Goal: Communication & Community: Answer question/provide support

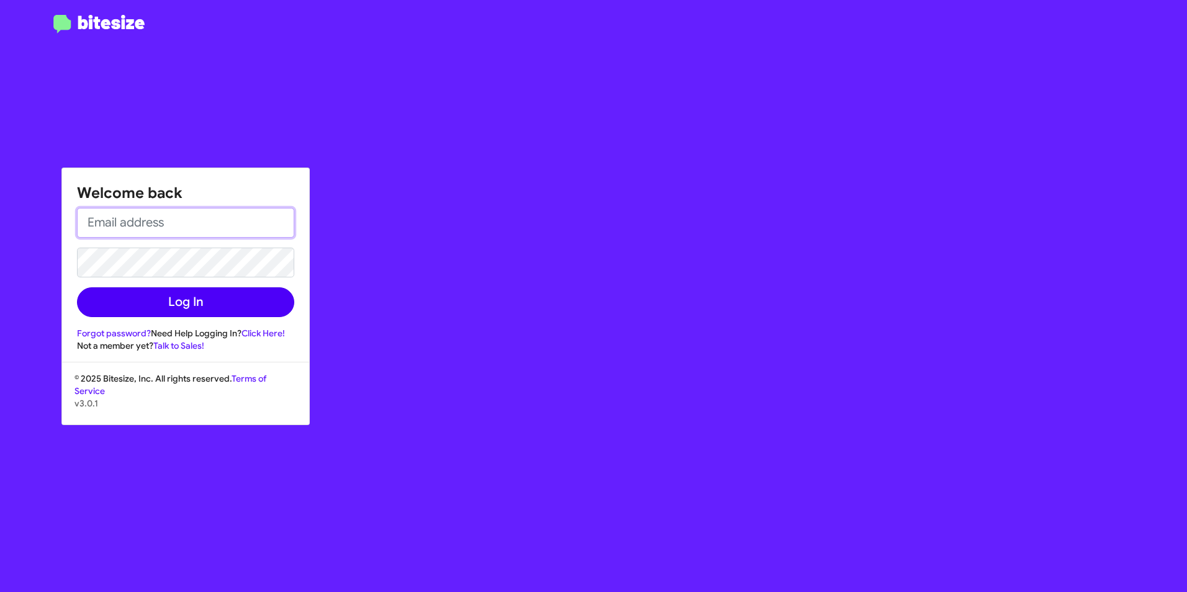
type input "[DATE][EMAIL_ADDRESS][DATE][PERSON_NAME][DOMAIN_NAME]"
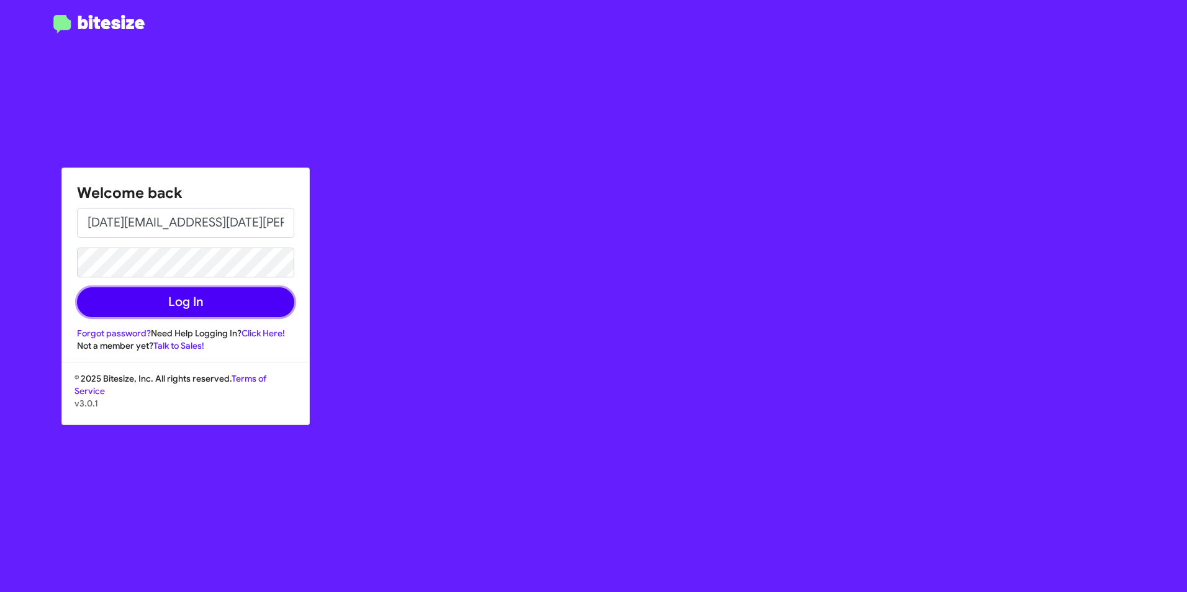
click at [215, 309] on button "Log In" at bounding box center [185, 302] width 217 height 30
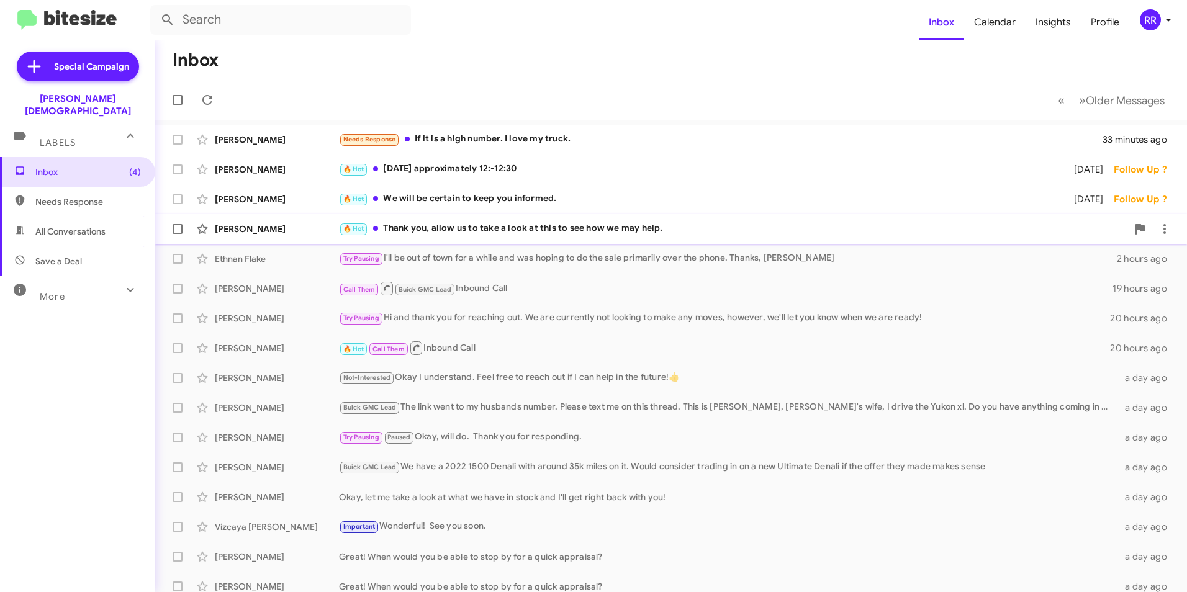
click at [276, 229] on div "[PERSON_NAME]" at bounding box center [277, 229] width 124 height 12
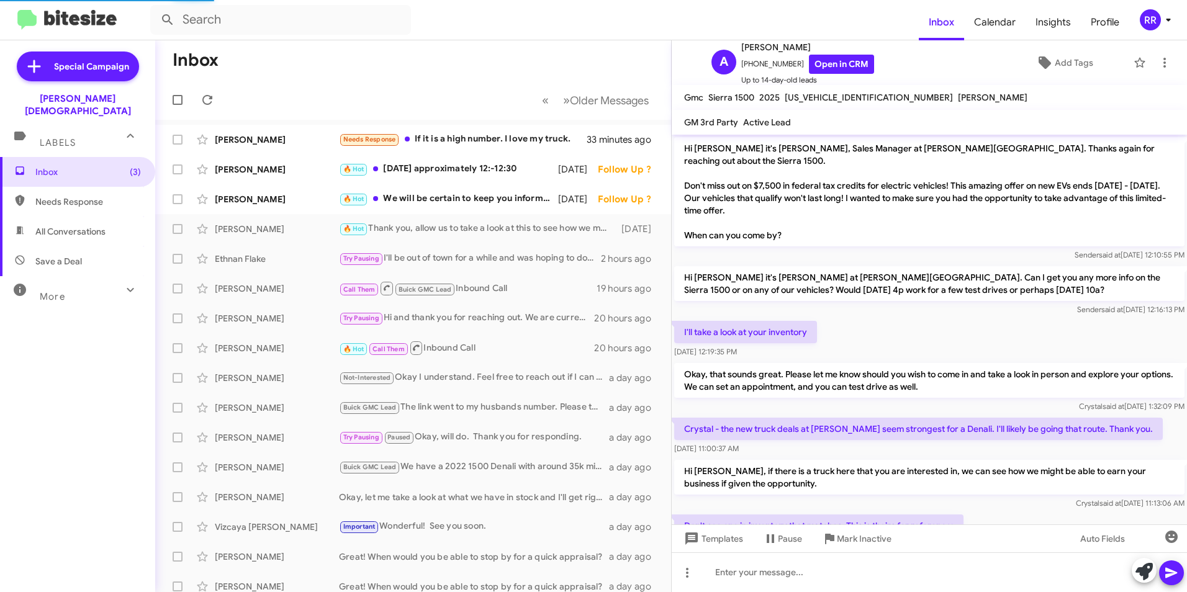
scroll to position [148, 0]
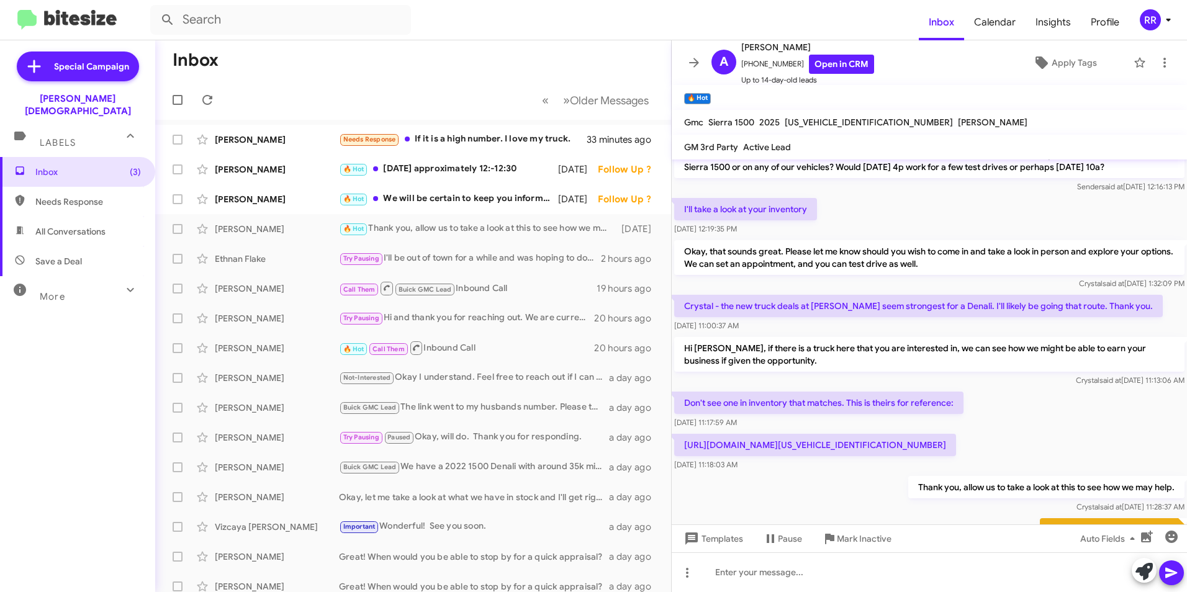
click at [87, 187] on span "Needs Response" at bounding box center [77, 202] width 155 height 30
type input "in:needs-response"
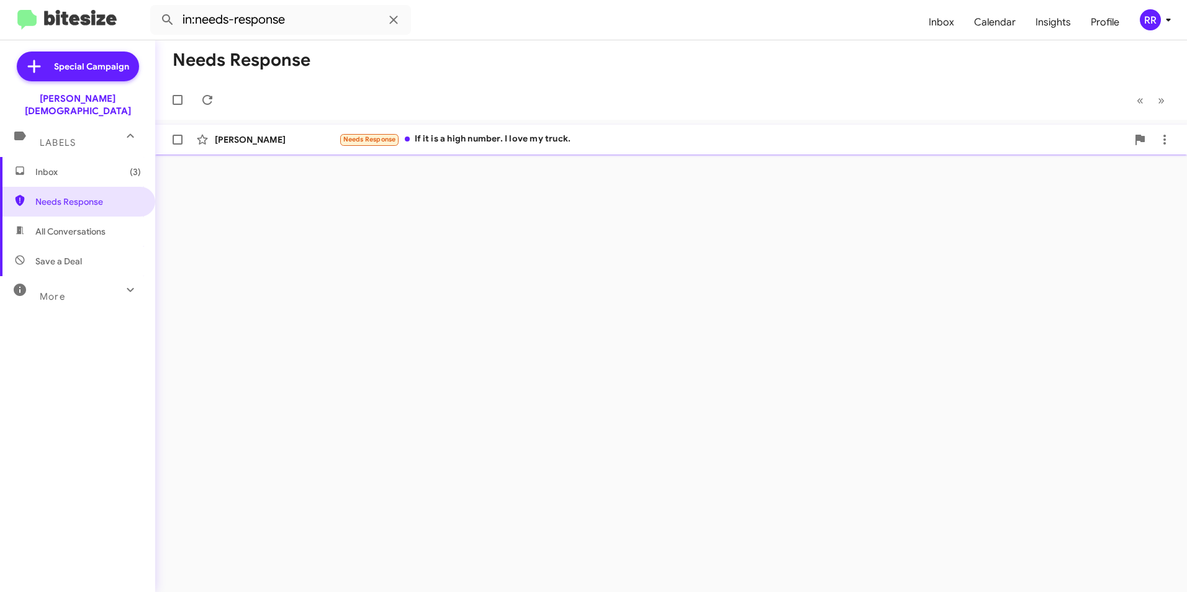
click at [268, 138] on div "[PERSON_NAME]" at bounding box center [277, 140] width 124 height 12
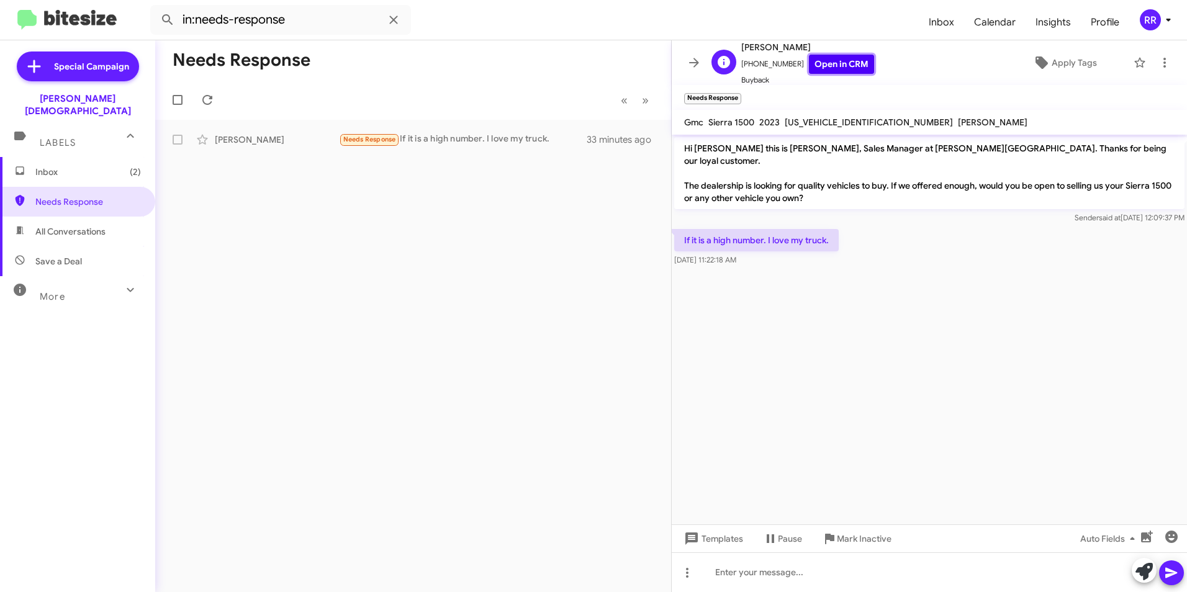
click at [820, 63] on link "Open in CRM" at bounding box center [841, 64] width 65 height 19
drag, startPoint x: 83, startPoint y: 192, endPoint x: 78, endPoint y: 183, distance: 11.1
click at [83, 196] on span "Needs Response" at bounding box center [88, 202] width 106 height 12
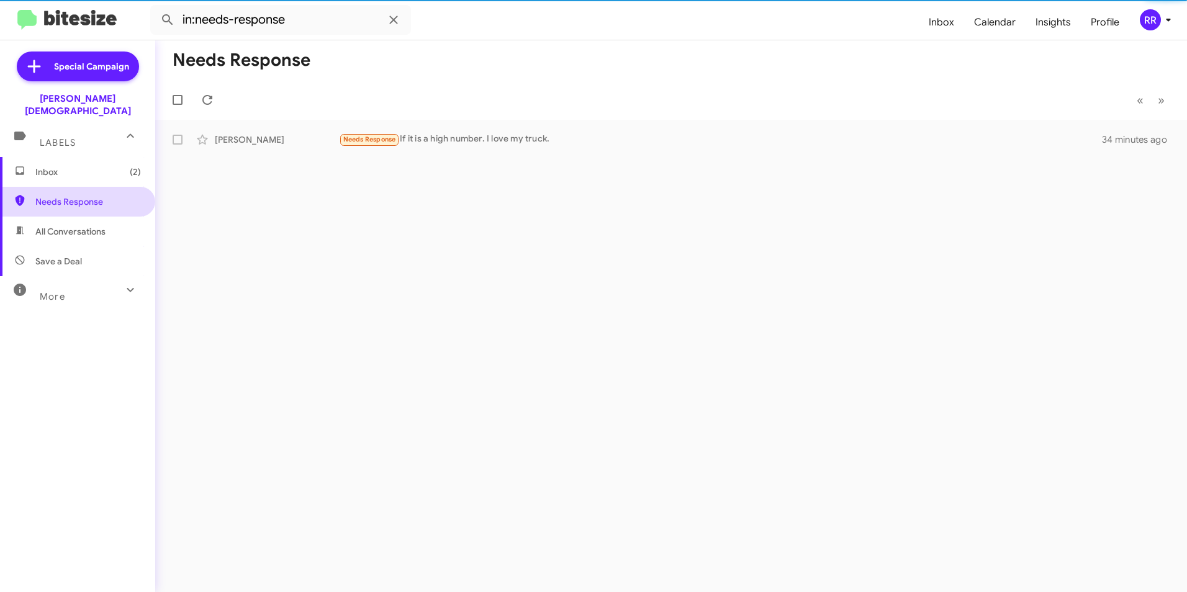
click at [59, 196] on span "Needs Response" at bounding box center [88, 202] width 106 height 12
click at [60, 196] on span "Needs Response" at bounding box center [88, 202] width 106 height 12
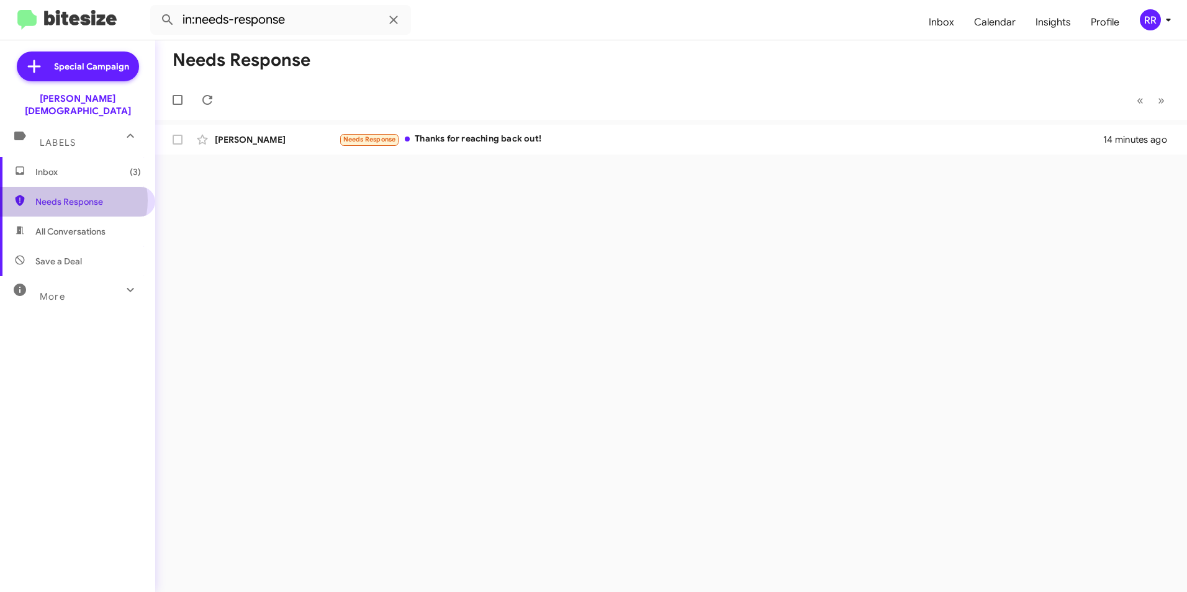
click at [71, 196] on span "Needs Response" at bounding box center [88, 202] width 106 height 12
click at [255, 144] on div "[PERSON_NAME]" at bounding box center [277, 140] width 124 height 12
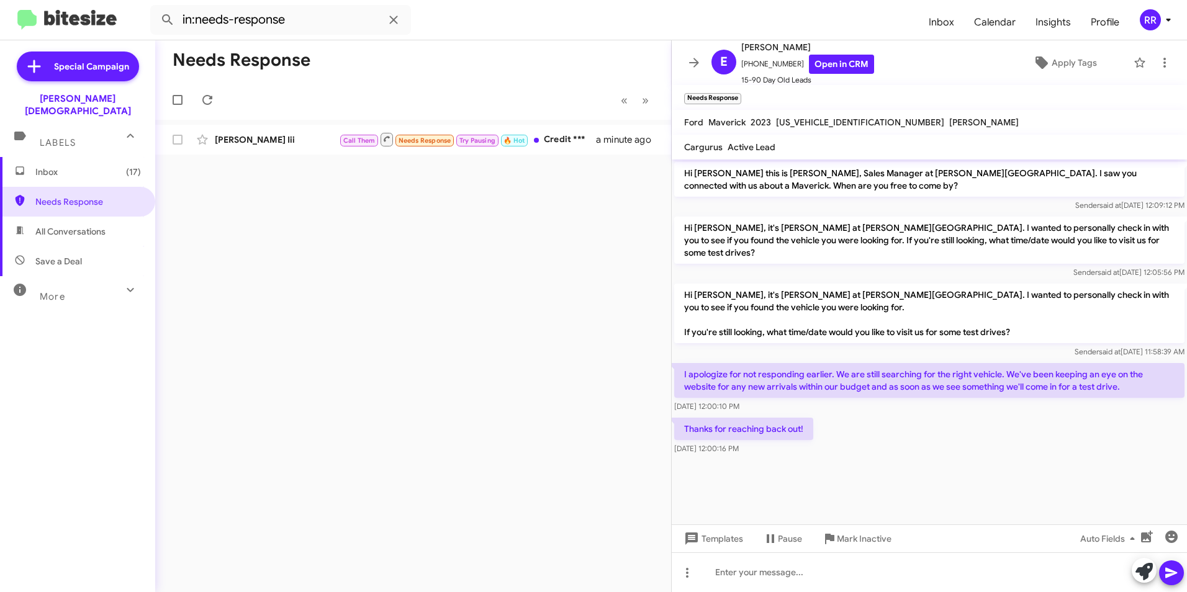
click at [76, 166] on span "Inbox (17)" at bounding box center [77, 172] width 155 height 30
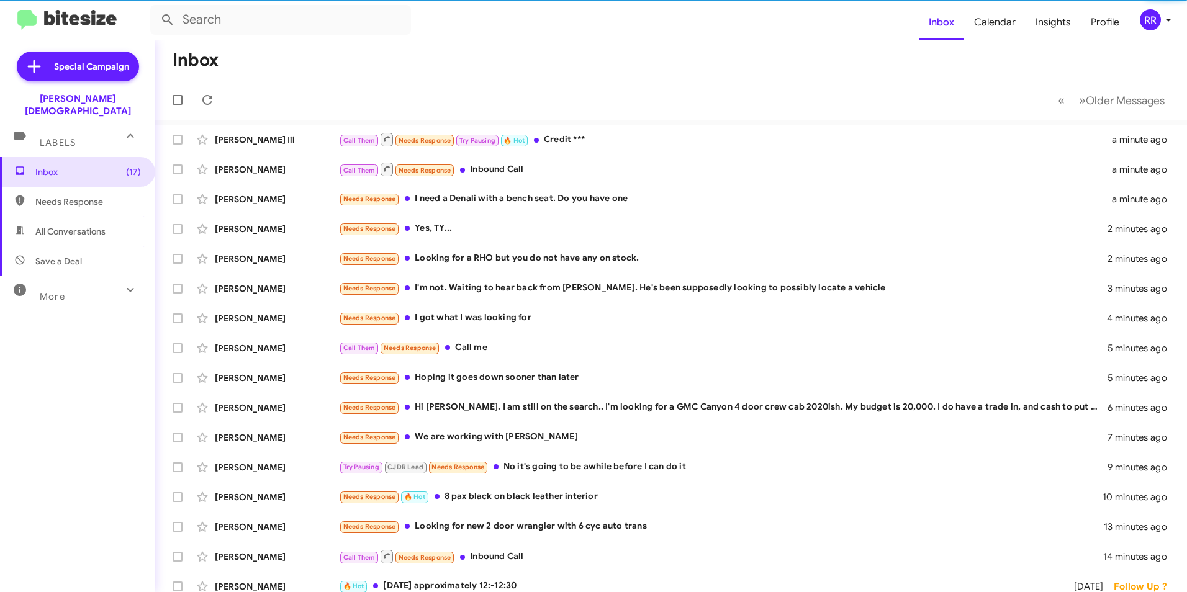
click at [78, 196] on span "Needs Response" at bounding box center [88, 202] width 106 height 12
type input "in:needs-response"
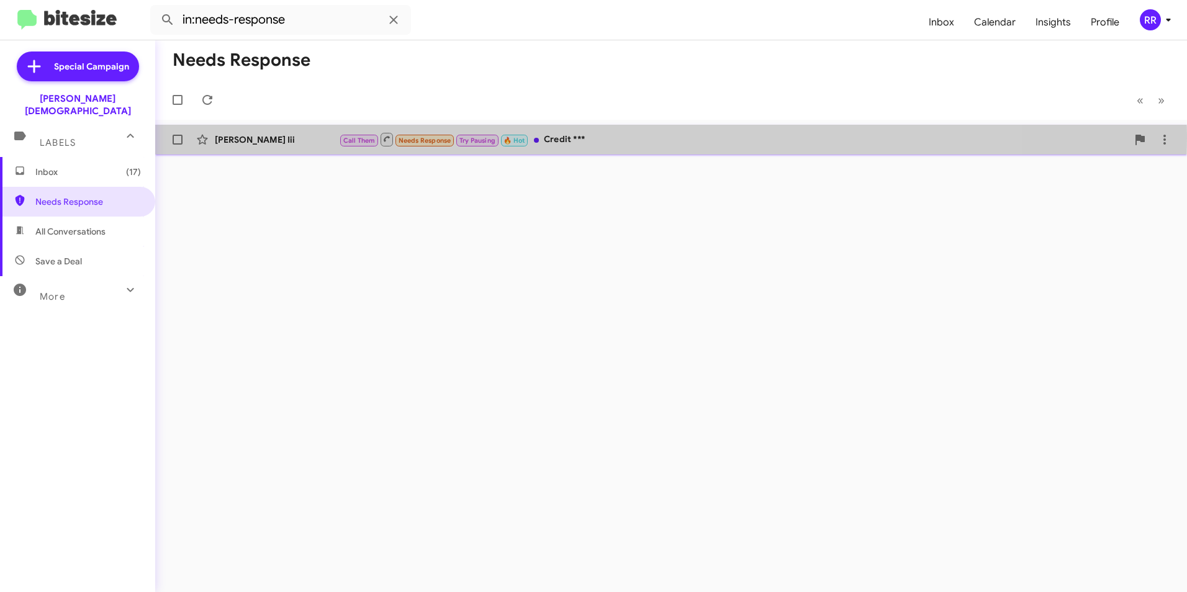
click at [237, 138] on div "[PERSON_NAME] Iii" at bounding box center [277, 140] width 124 height 12
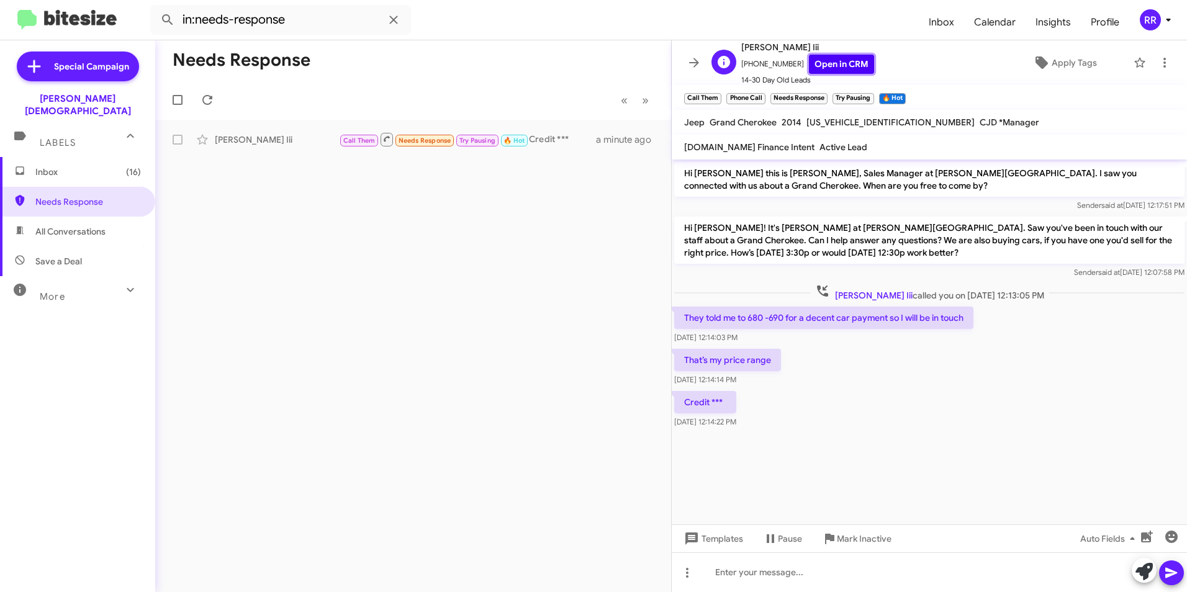
click at [840, 62] on link "Open in CRM" at bounding box center [841, 64] width 65 height 19
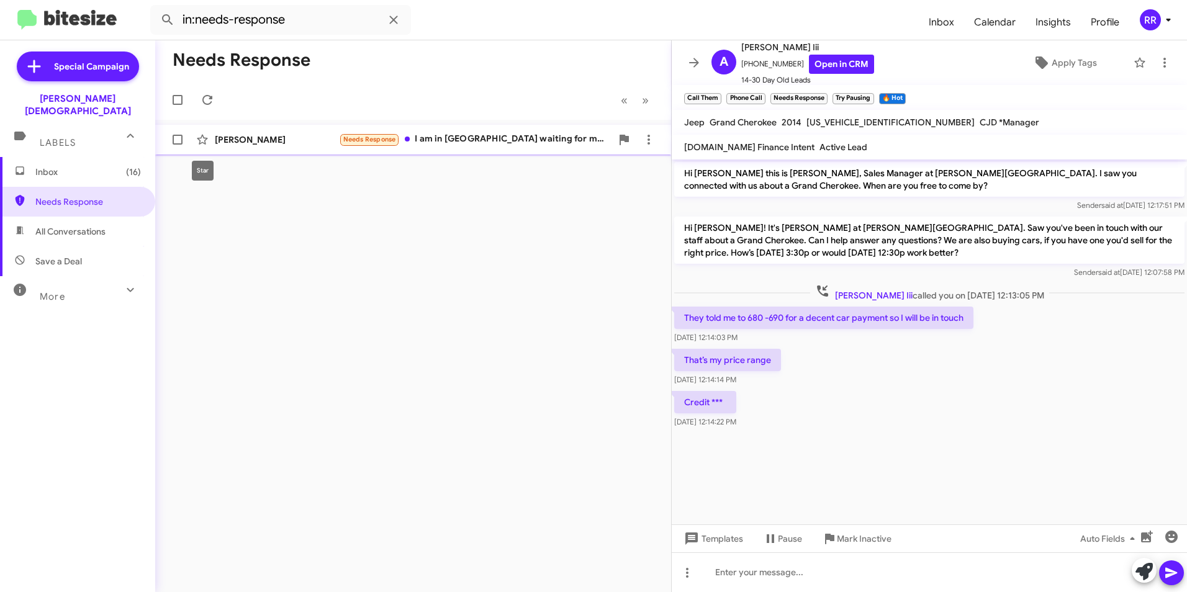
drag, startPoint x: 203, startPoint y: 143, endPoint x: 217, endPoint y: 146, distance: 14.6
click at [204, 143] on icon at bounding box center [202, 140] width 11 height 10
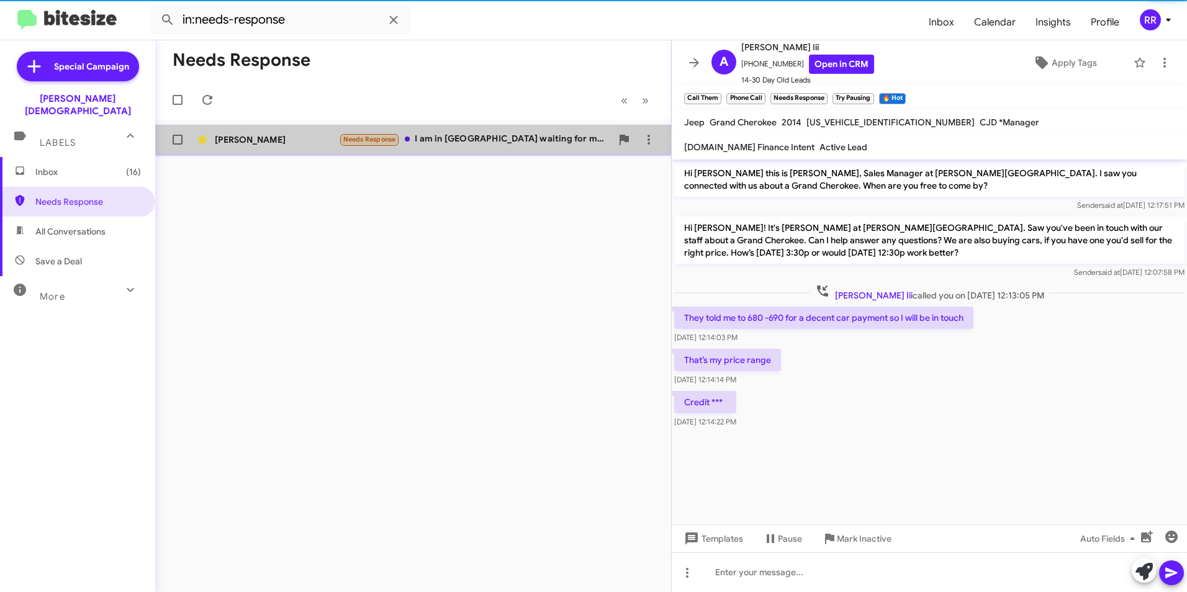
click at [249, 145] on div "[PERSON_NAME]" at bounding box center [277, 140] width 124 height 12
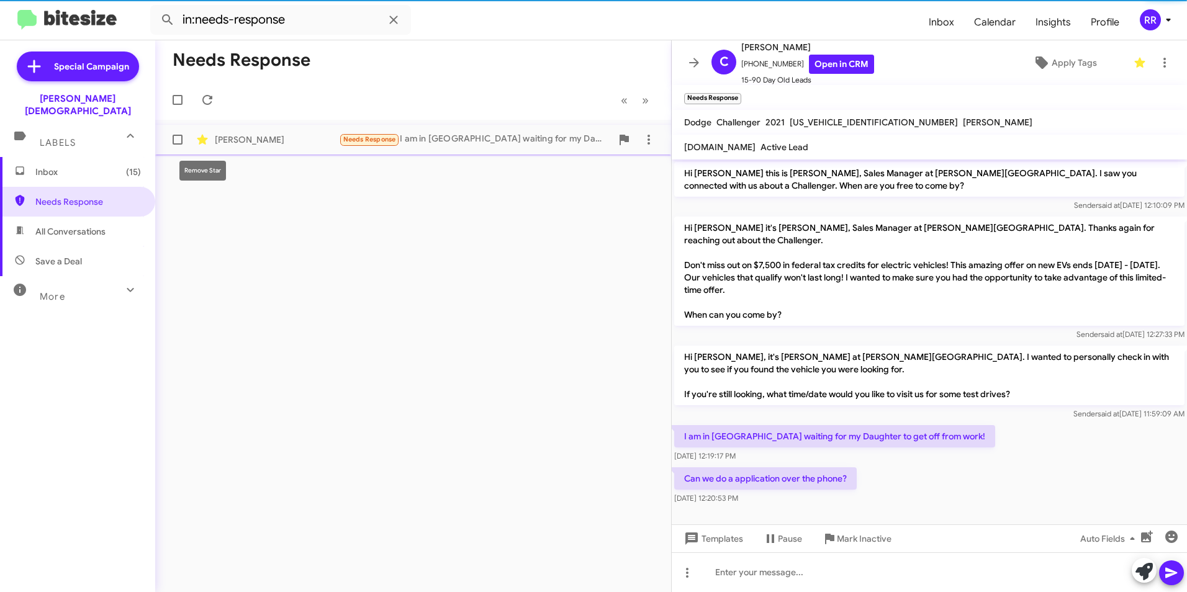
click at [202, 139] on icon at bounding box center [202, 140] width 11 height 10
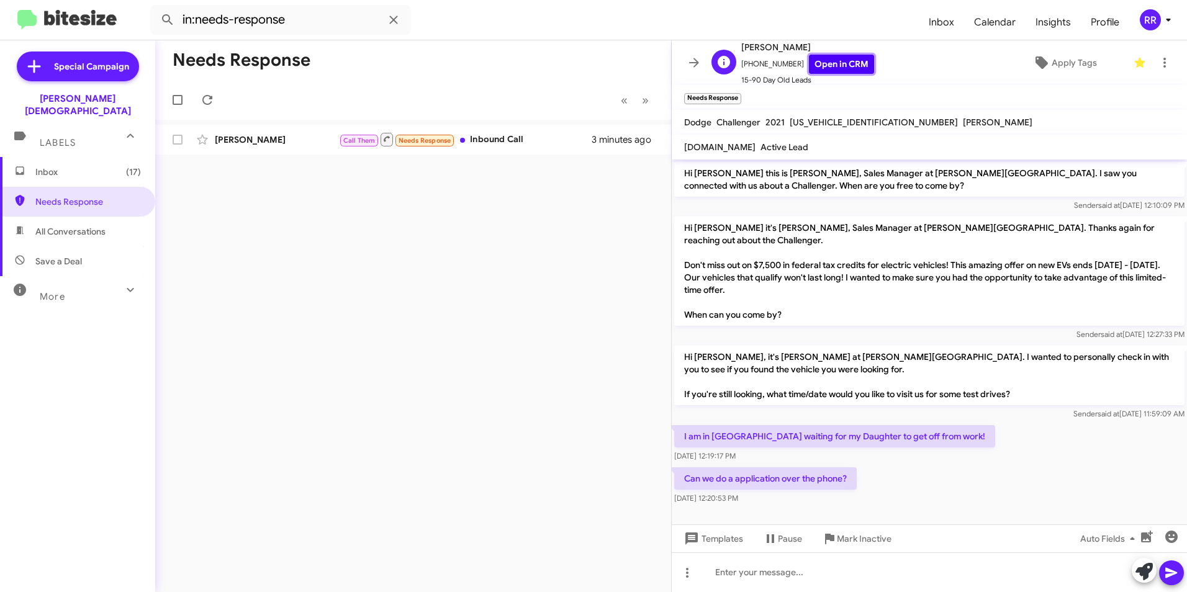
click at [841, 59] on link "Open in CRM" at bounding box center [841, 64] width 65 height 19
click at [273, 131] on div "[PERSON_NAME] Call Them Needs Response Inbound Call 4 minutes ago" at bounding box center [413, 139] width 496 height 25
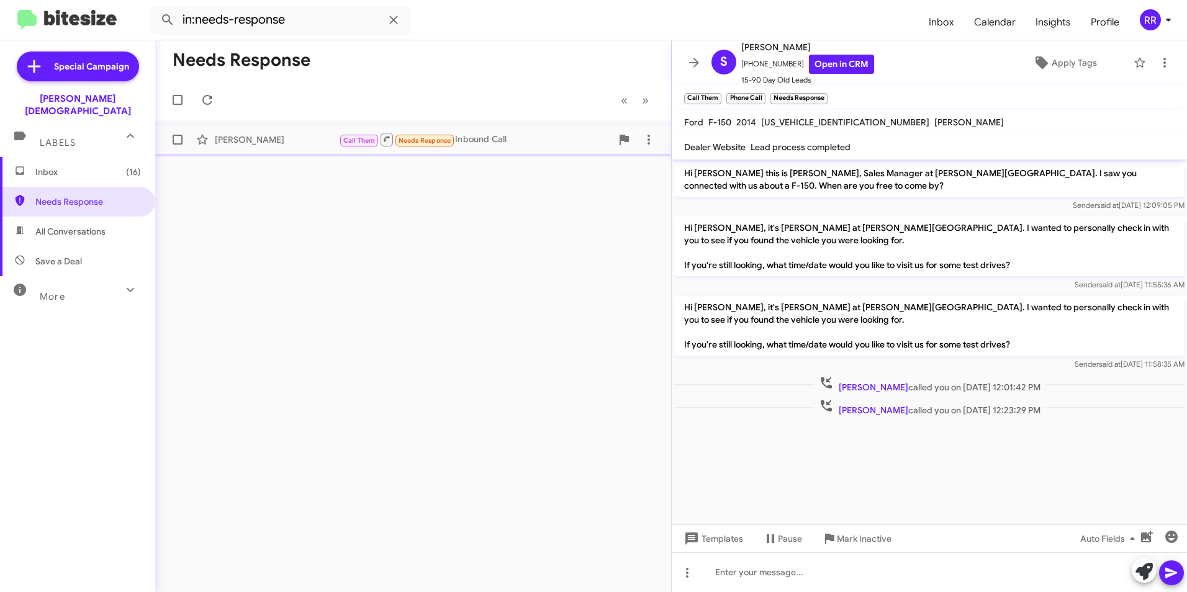
click at [260, 143] on div "[PERSON_NAME]" at bounding box center [277, 140] width 124 height 12
click at [495, 137] on div "Needs Response It was great, thank you!" at bounding box center [475, 139] width 273 height 14
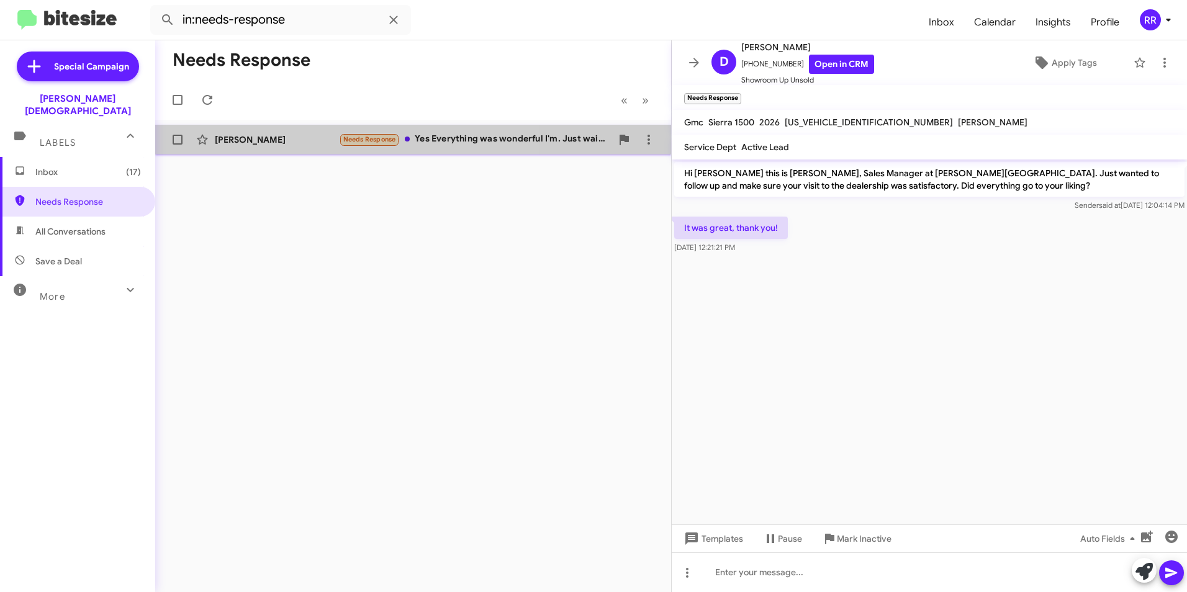
click at [290, 145] on div "[PERSON_NAME]" at bounding box center [277, 140] width 124 height 12
